Goal: Task Accomplishment & Management: Manage account settings

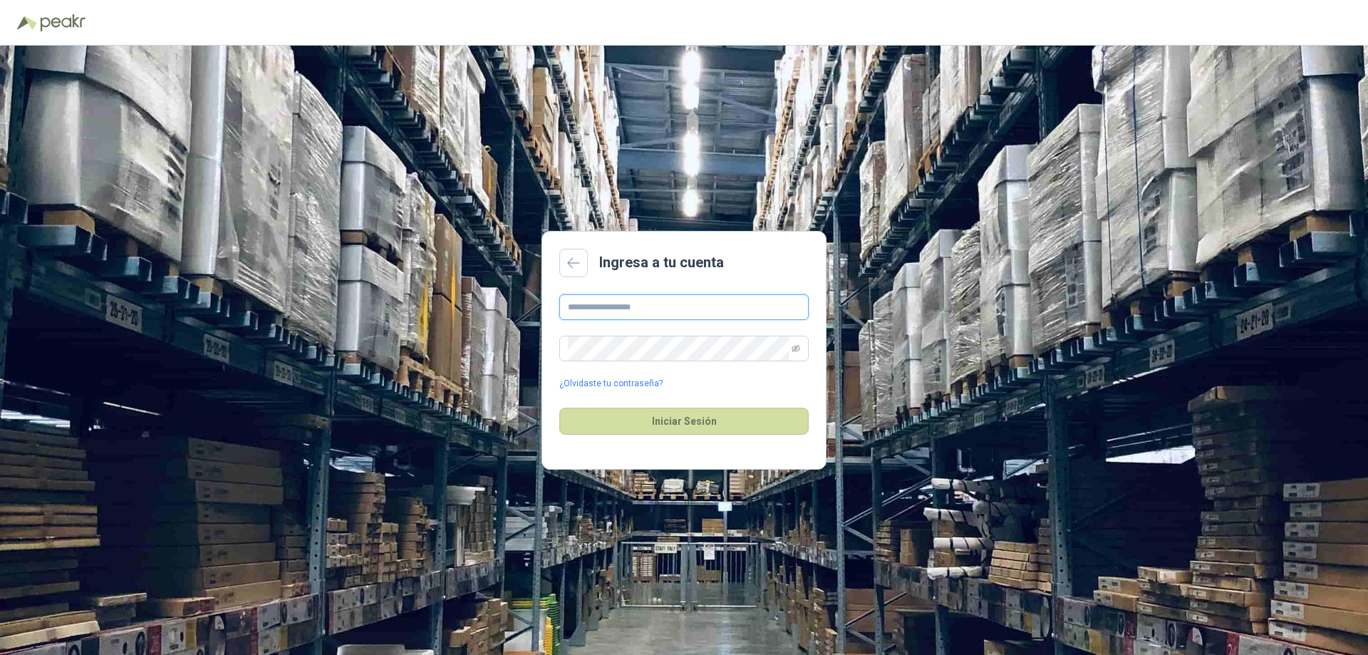
click at [646, 306] on input "text" at bounding box center [683, 307] width 249 height 26
type input "**********"
click at [797, 349] on icon "eye-invisible" at bounding box center [796, 349] width 2 height 2
click at [678, 422] on button "Iniciar Sesión" at bounding box center [683, 421] width 249 height 27
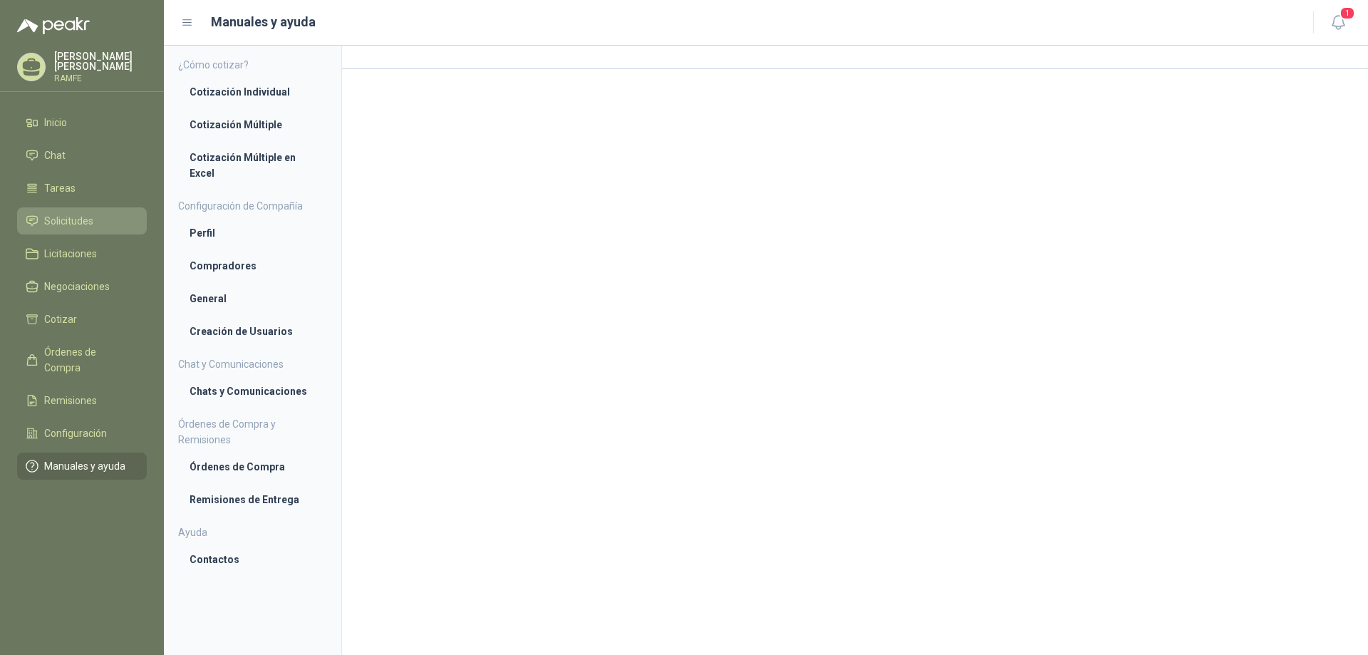
click at [51, 220] on span "Solicitudes" at bounding box center [68, 221] width 49 height 16
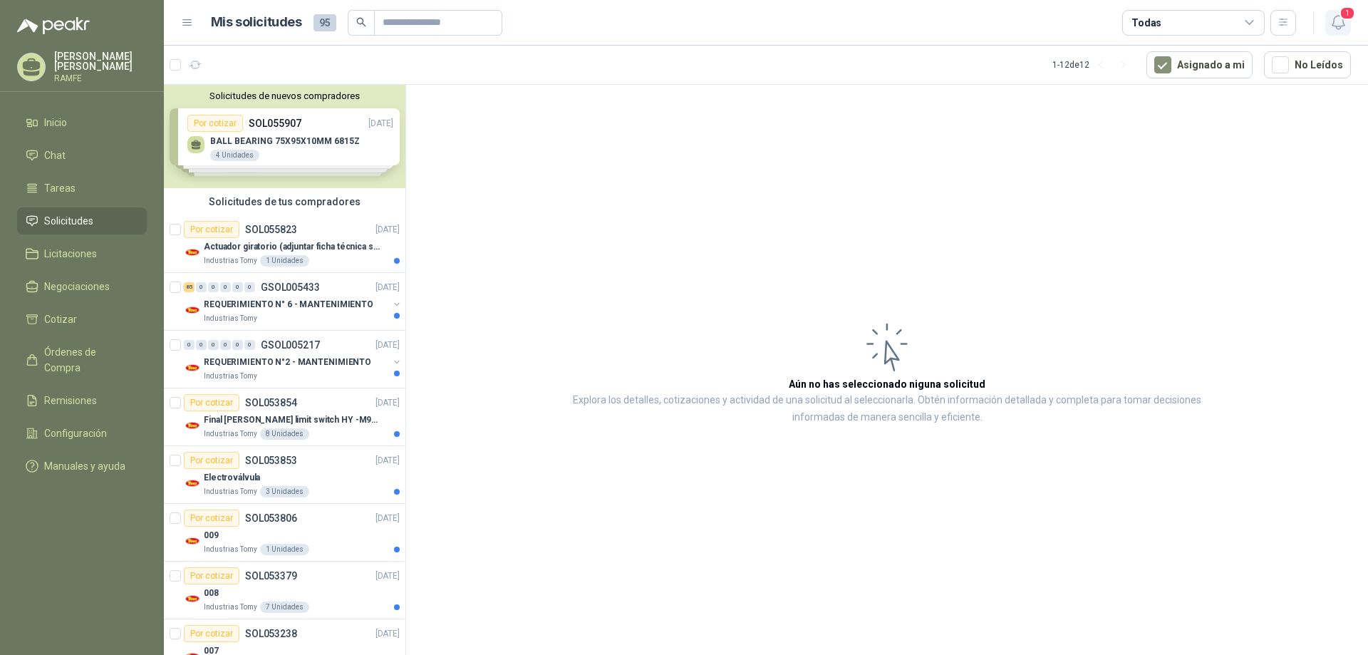
click at [1339, 28] on icon "button" at bounding box center [1339, 23] width 18 height 18
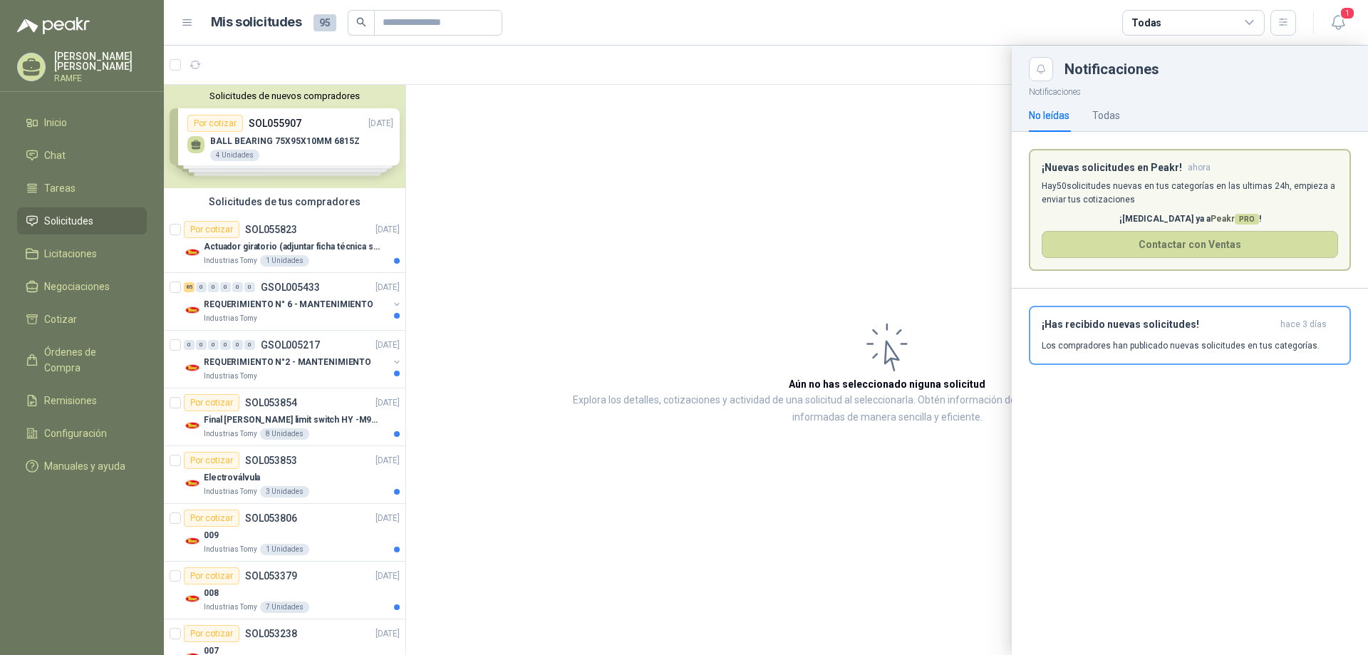
click at [1019, 16] on article "Mis solicitudes 95 Todas" at bounding box center [754, 23] width 1086 height 26
click at [865, 201] on div at bounding box center [766, 350] width 1204 height 609
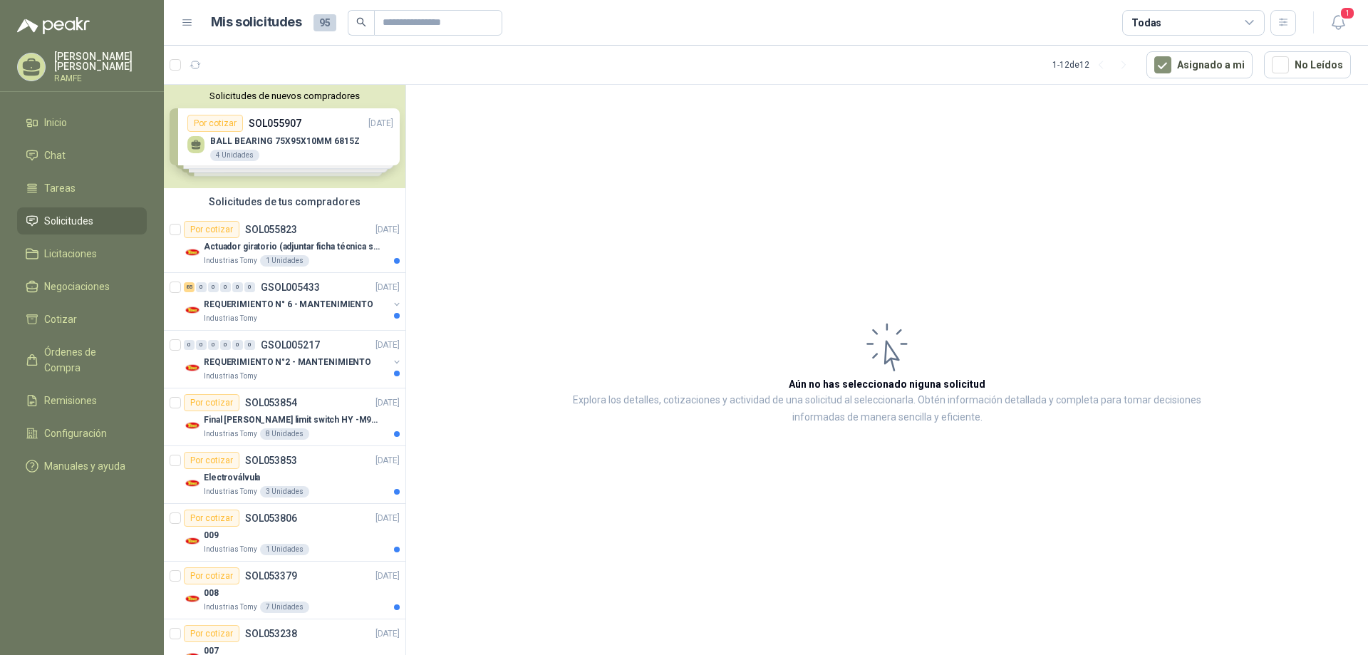
click at [81, 64] on p "[PERSON_NAME]" at bounding box center [100, 61] width 93 height 20
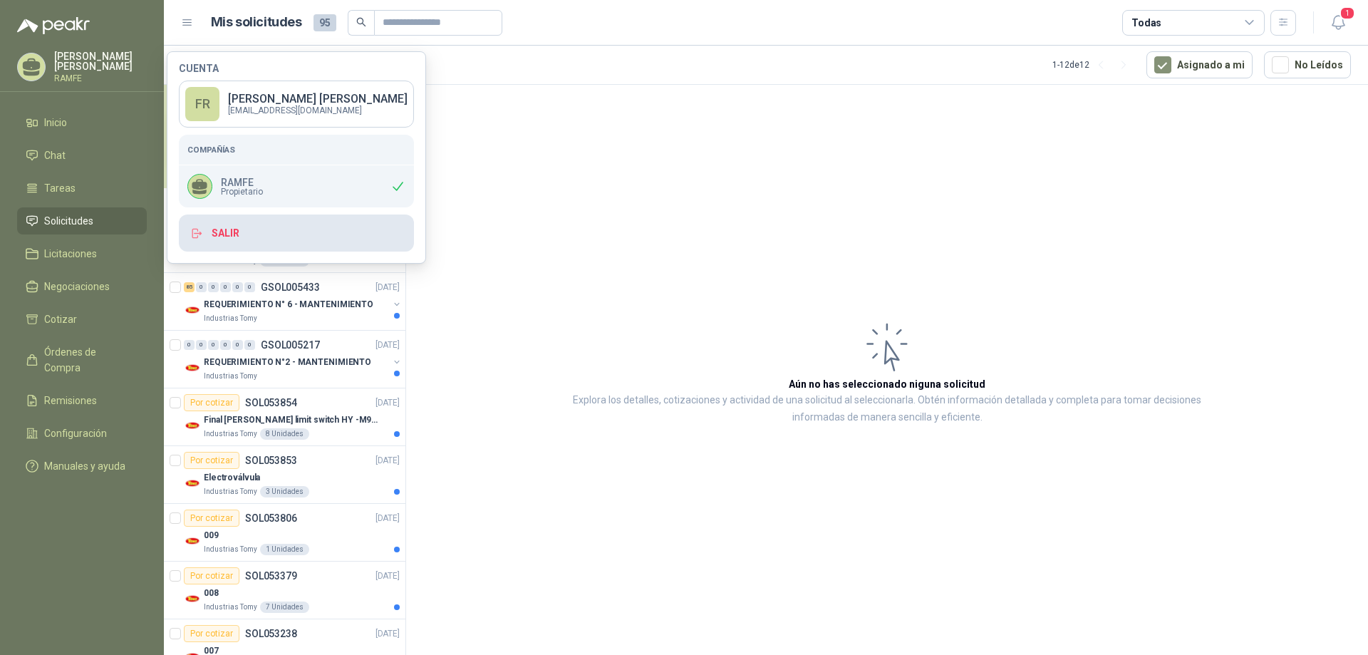
click at [227, 237] on button "Salir" at bounding box center [296, 233] width 235 height 37
